Goal: Navigation & Orientation: Find specific page/section

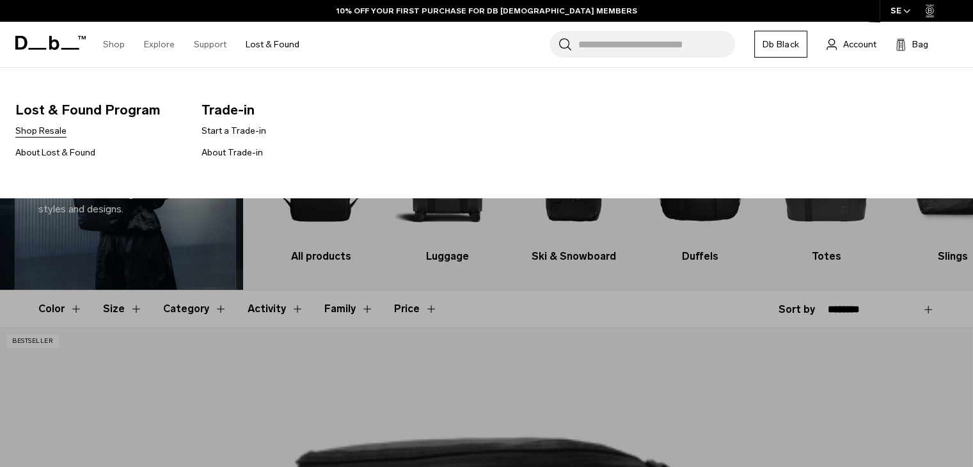
click at [49, 129] on link "Shop Resale" at bounding box center [40, 130] width 51 height 13
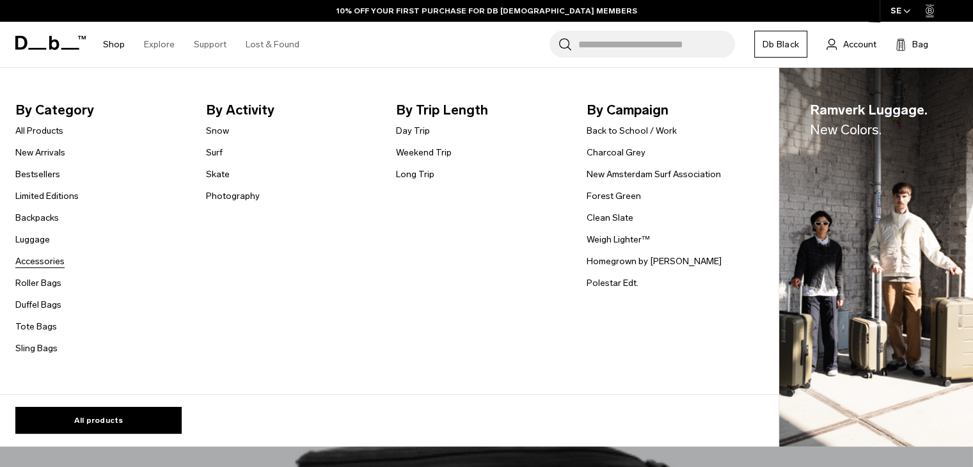
click at [44, 259] on link "Accessories" at bounding box center [39, 261] width 49 height 13
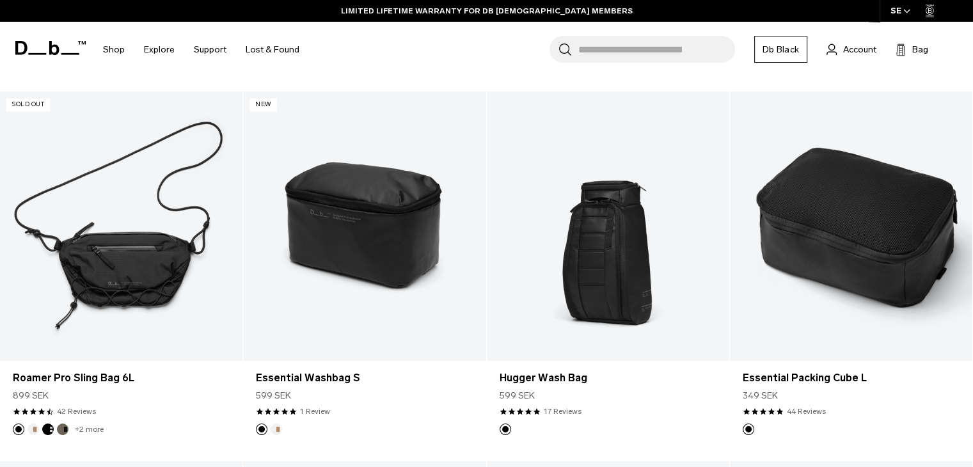
scroll to position [1717, 0]
